Goal: Check status: Check status

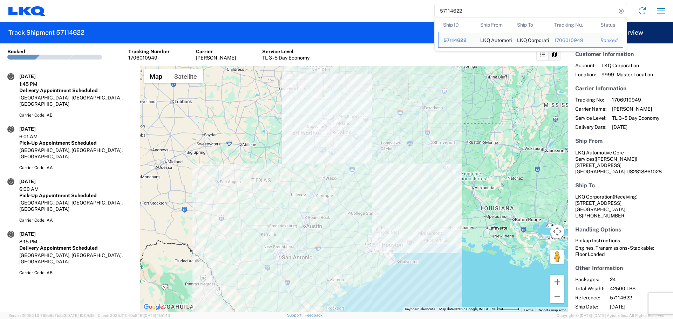
click at [447, 11] on input "57114622" at bounding box center [526, 10] width 182 height 13
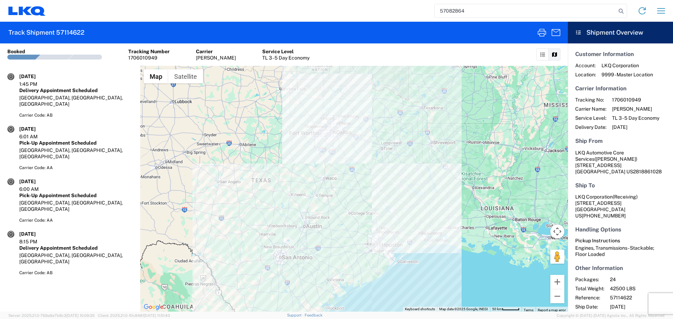
type input "57082864"
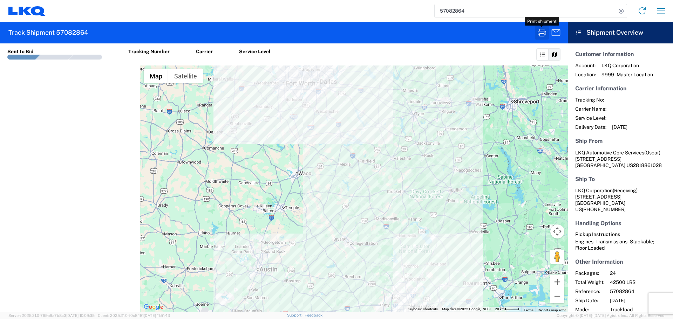
click at [542, 31] on icon "button" at bounding box center [542, 33] width 8 height 8
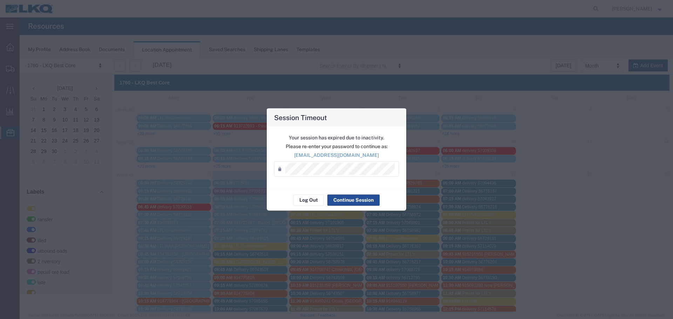
scroll to position [140, 0]
